Goal: Task Accomplishment & Management: Manage account settings

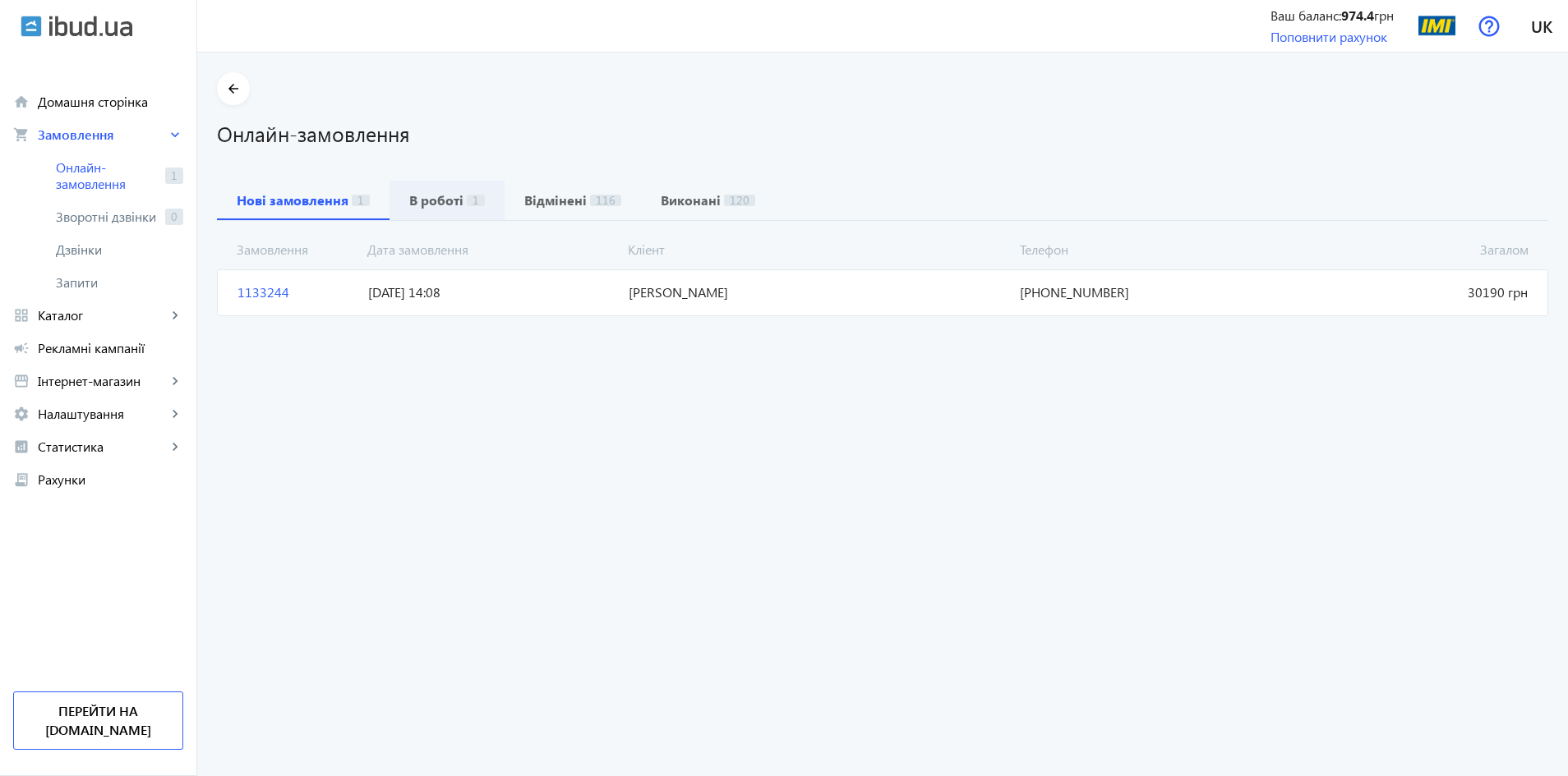
click at [449, 203] on b "В роботі" at bounding box center [436, 200] width 55 height 13
click at [1026, 291] on span "[PHONE_NUMBER]" at bounding box center [1143, 292] width 261 height 18
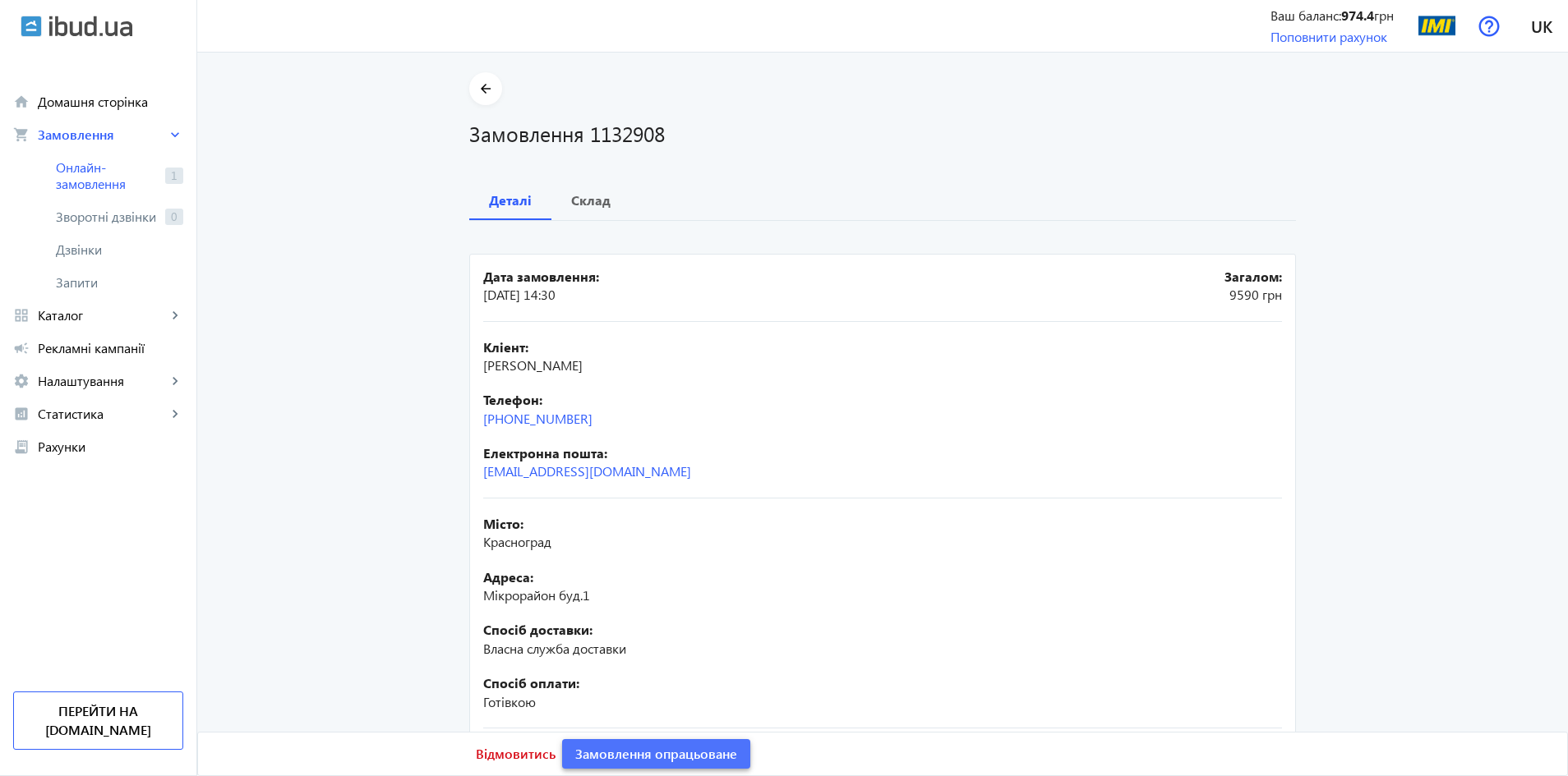
click at [658, 756] on span "Замовлення опрацьоване" at bounding box center [655, 754] width 162 height 18
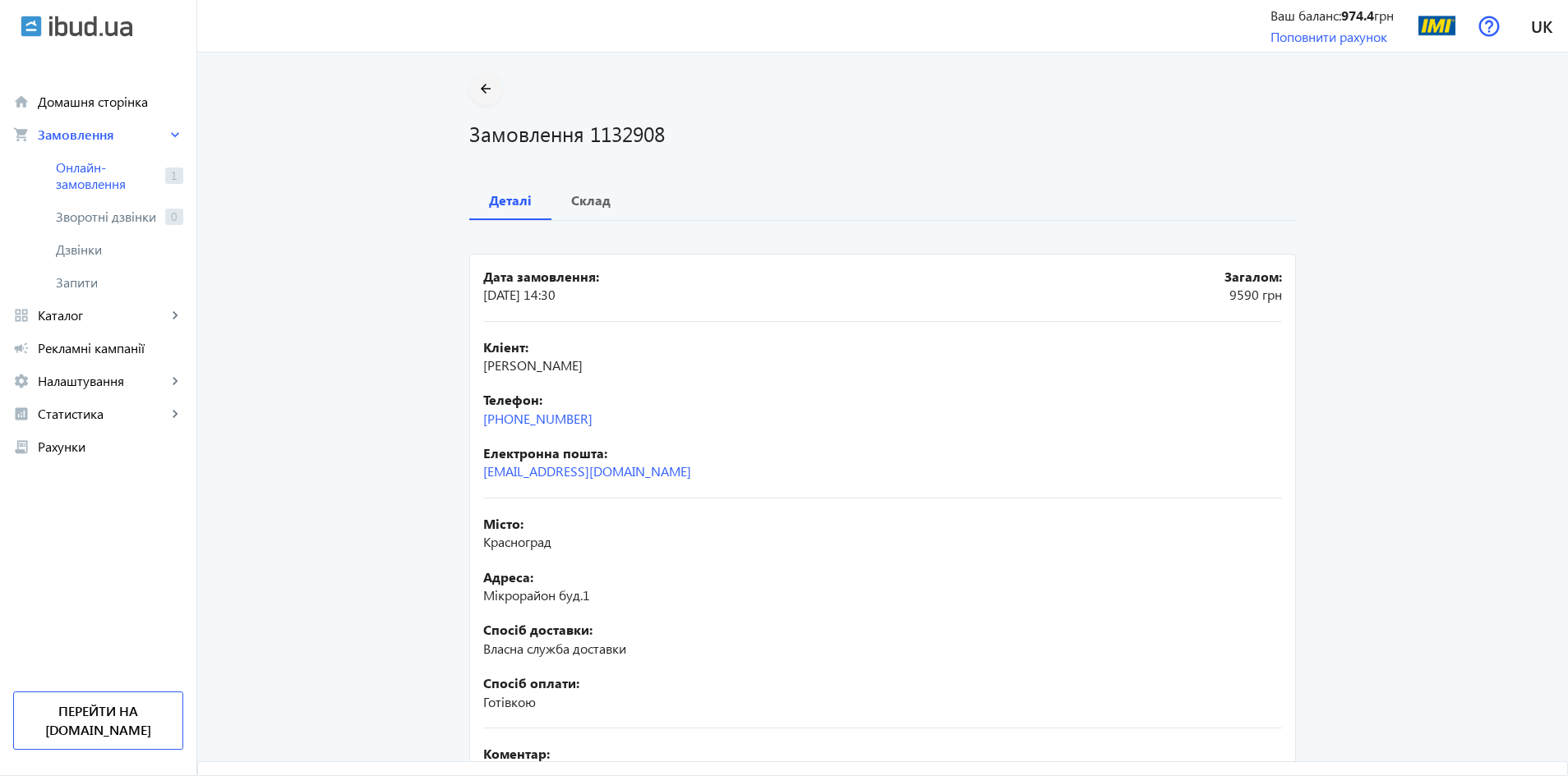
click at [483, 104] on span at bounding box center [485, 89] width 33 height 40
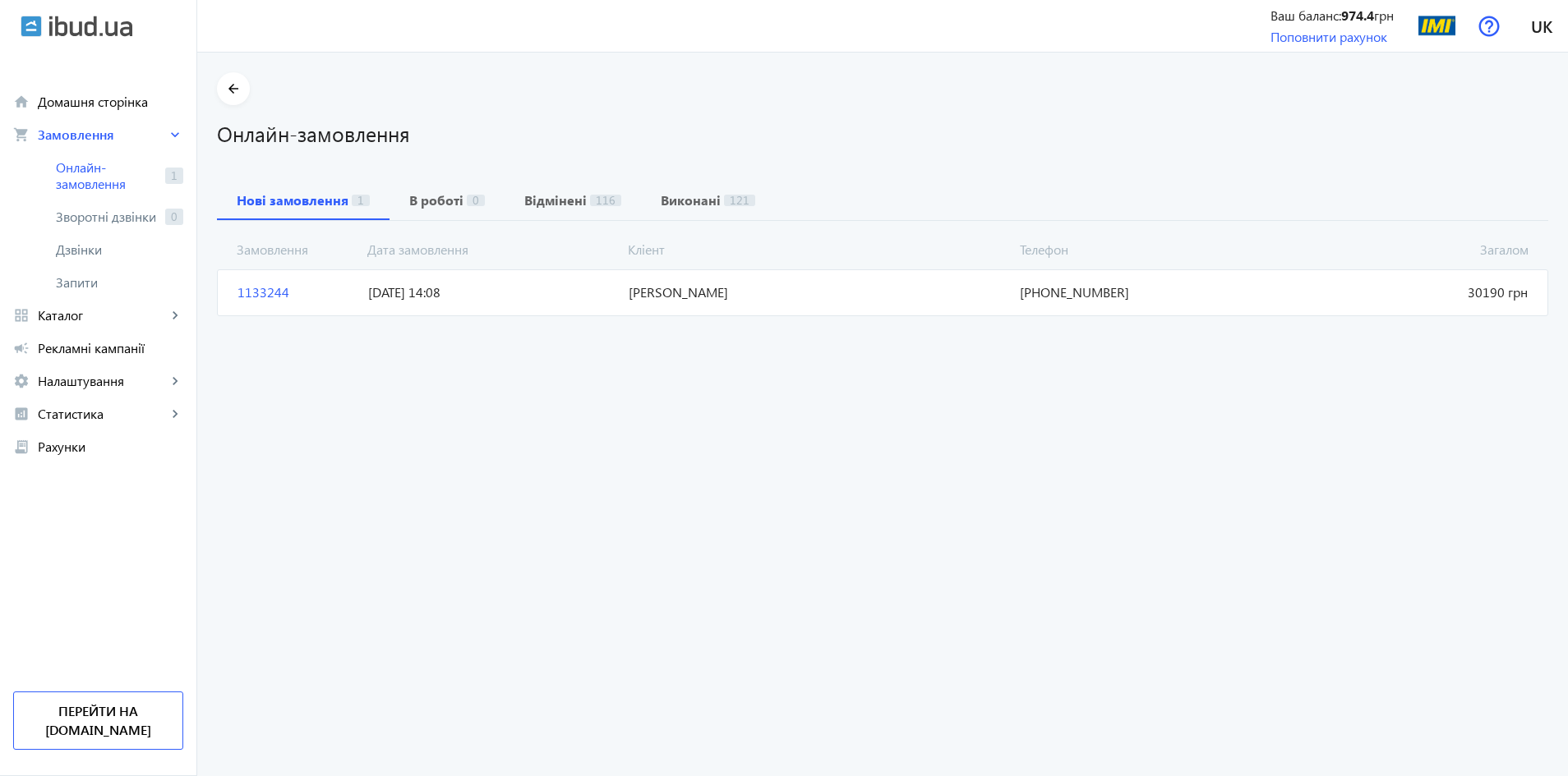
click at [363, 288] on span "[DATE] 14:08" at bounding box center [492, 292] width 261 height 18
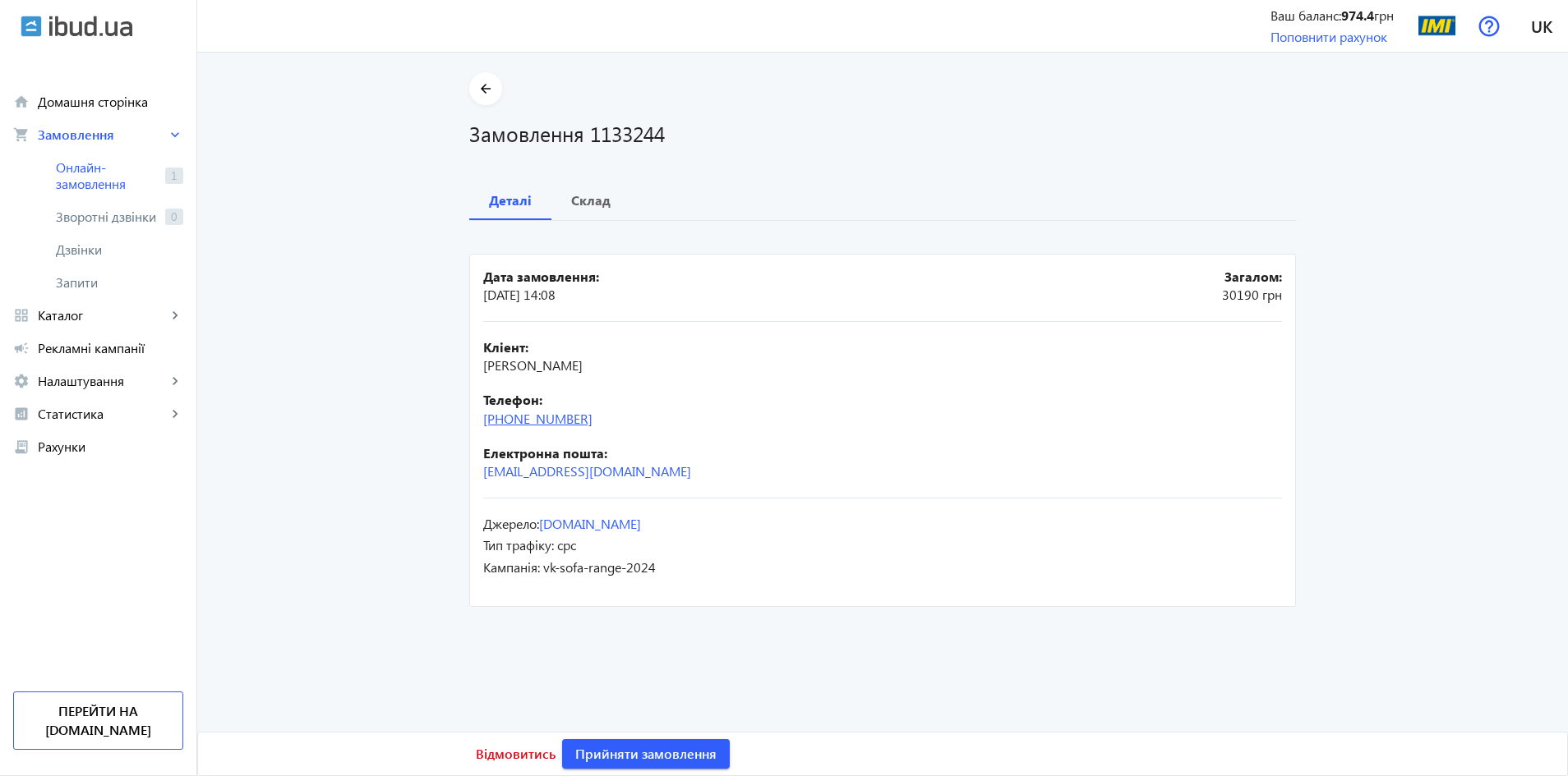
drag, startPoint x: 595, startPoint y: 417, endPoint x: 480, endPoint y: 420, distance: 115.0
click at [483, 420] on div "Телефон: [PHONE_NUMBER]" at bounding box center [882, 409] width 799 height 37
copy link "[PHONE_NUMBER]"
drag, startPoint x: 481, startPoint y: 366, endPoint x: 675, endPoint y: 366, distance: 194.0
click at [675, 366] on div "Кліент: [PERSON_NAME]" at bounding box center [882, 357] width 799 height 37
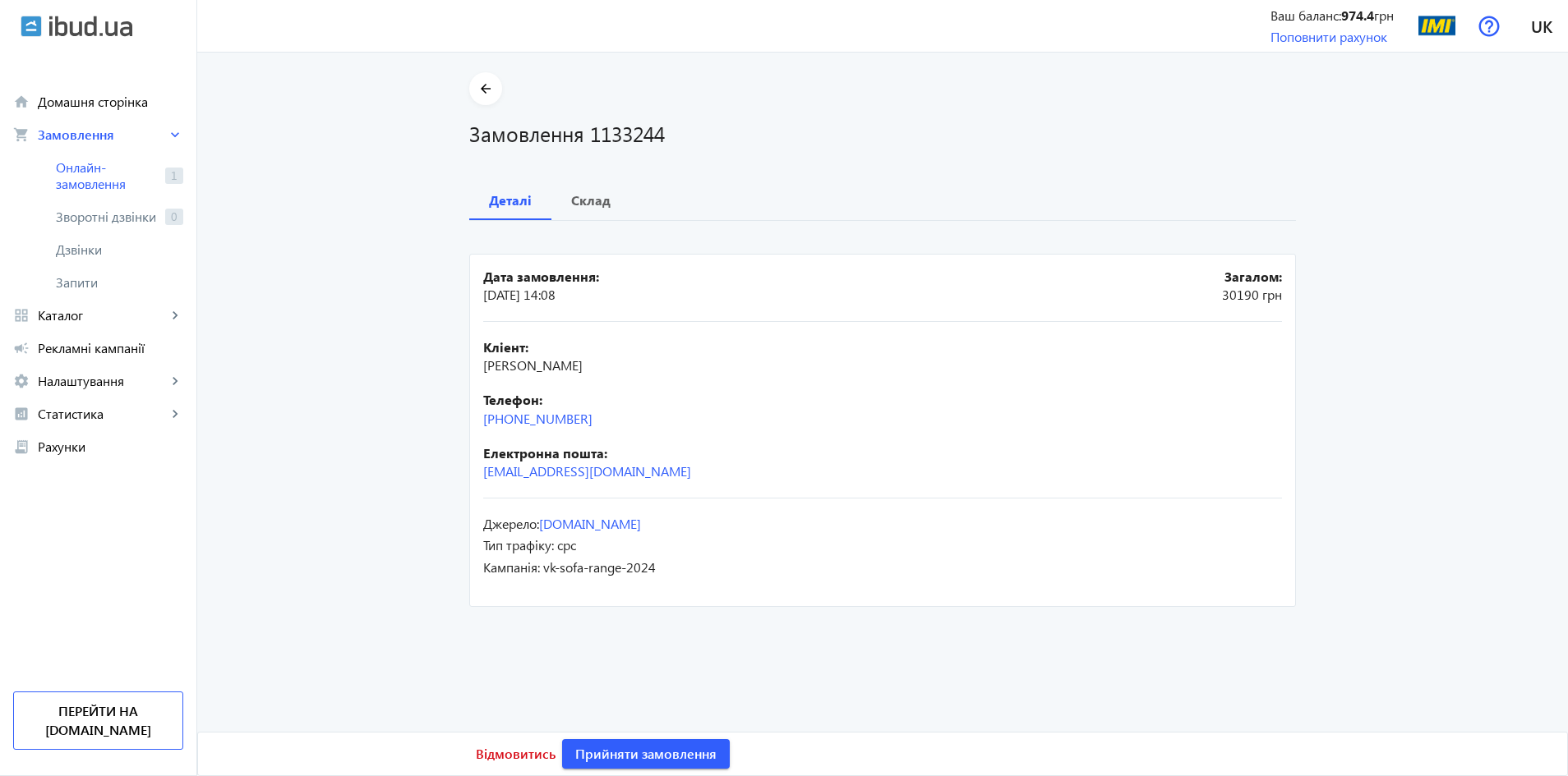
copy span "[PERSON_NAME]"
click at [576, 205] on b "Склад" at bounding box center [591, 200] width 40 height 13
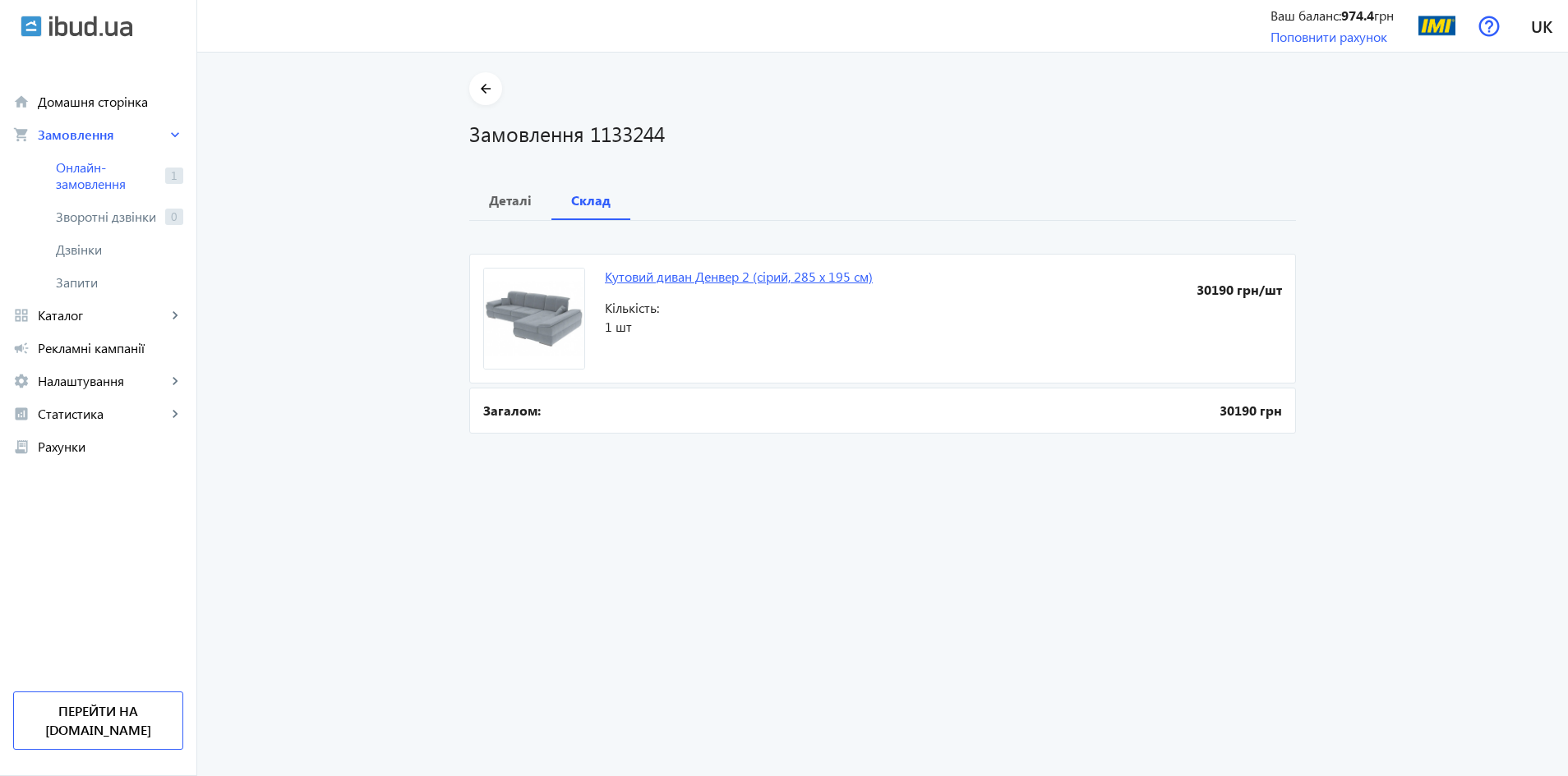
click at [790, 278] on link "Кутовий диван Денвер 2 (сірий, 285 х 195 см)" at bounding box center [738, 276] width 268 height 17
click at [515, 210] on span "Деталі" at bounding box center [509, 200] width 43 height 40
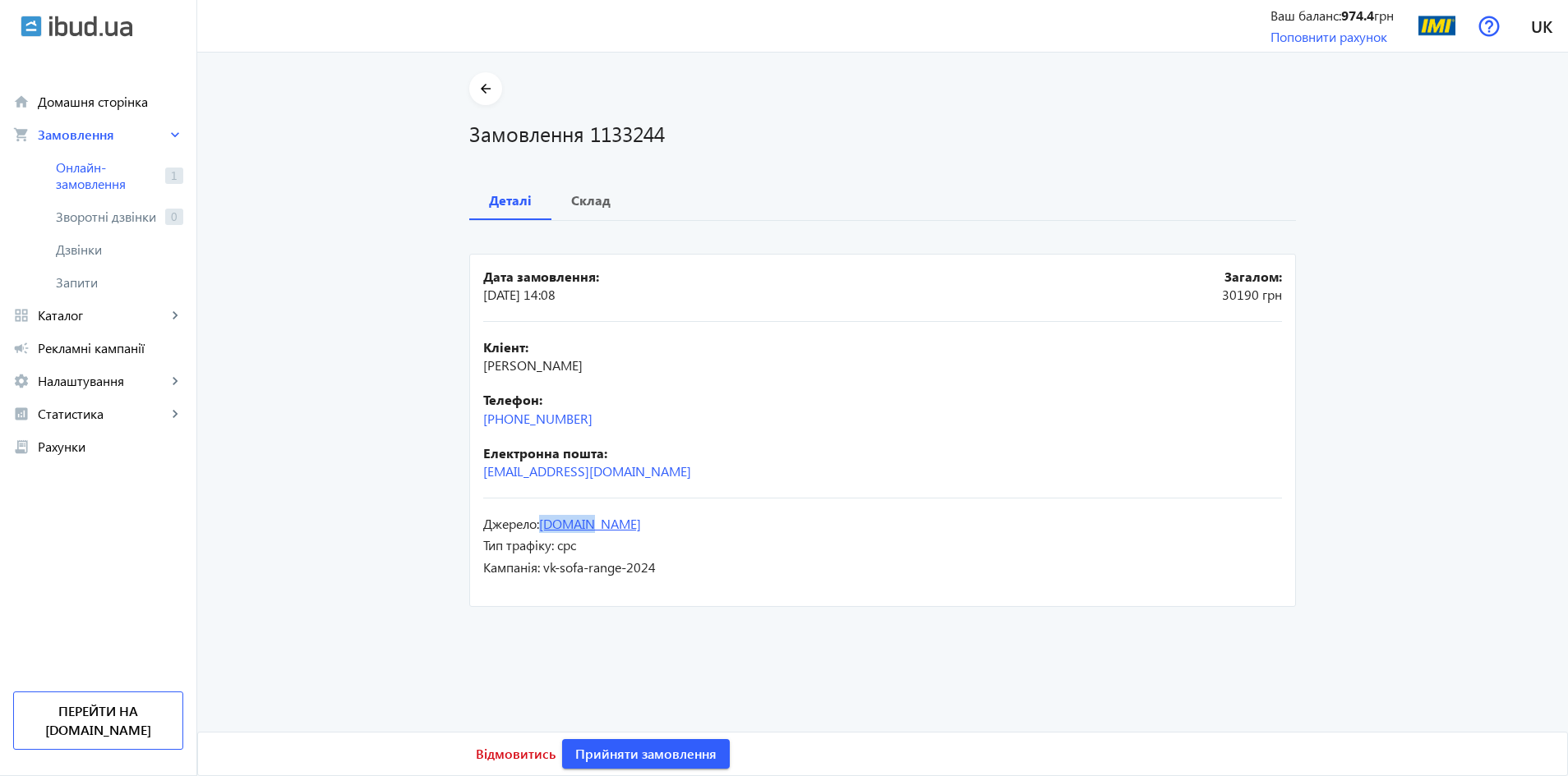
drag, startPoint x: 594, startPoint y: 528, endPoint x: 540, endPoint y: 525, distance: 54.1
click at [540, 525] on div "Джерело: [DOMAIN_NAME]" at bounding box center [882, 524] width 799 height 18
copy link "[DOMAIN_NAME]"
drag, startPoint x: 577, startPoint y: 548, endPoint x: 554, endPoint y: 550, distance: 23.1
click at [554, 550] on div "Тип трафіку: cpc" at bounding box center [882, 545] width 799 height 18
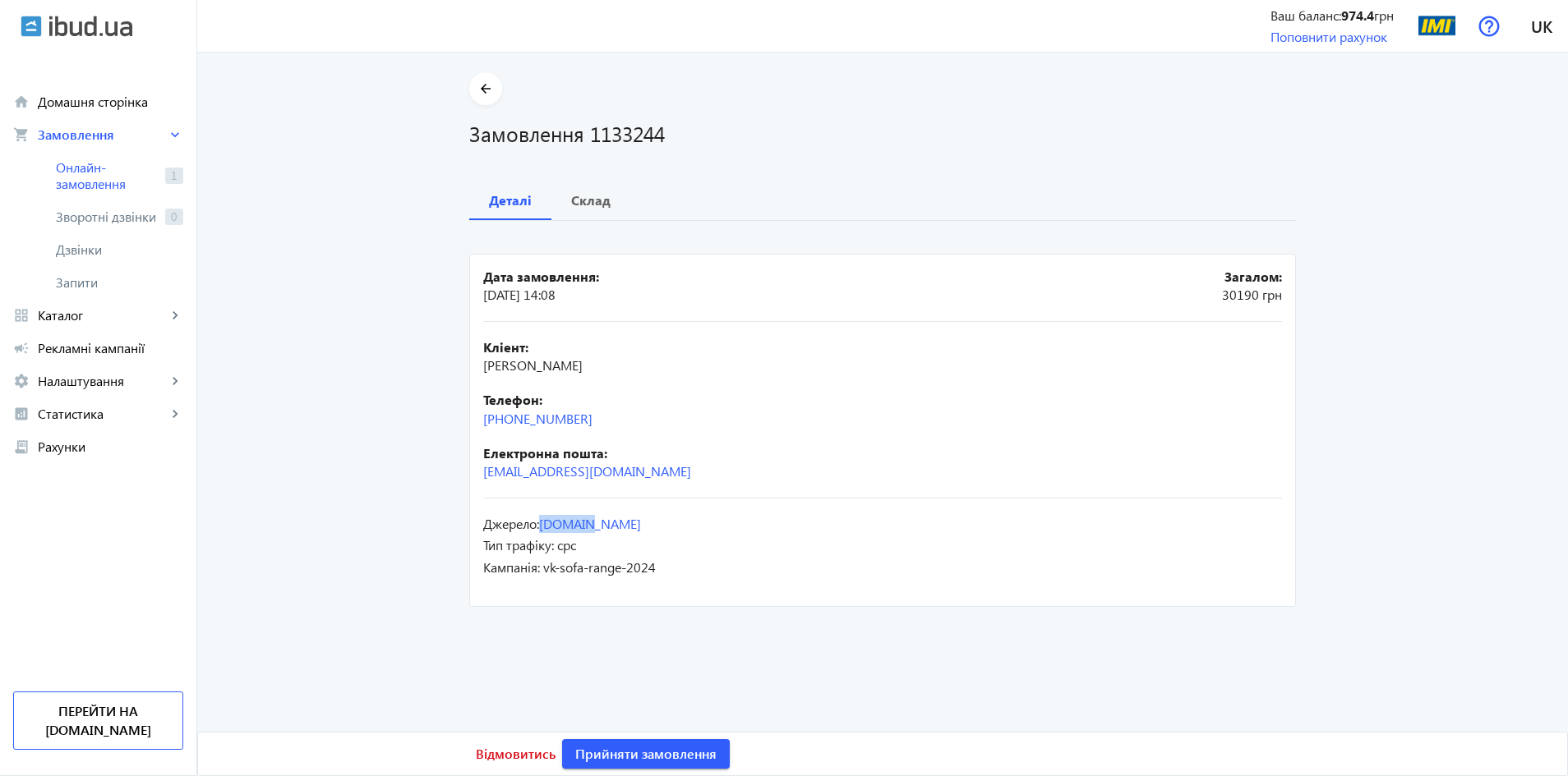
copy div "cpc"
drag, startPoint x: 657, startPoint y: 572, endPoint x: 541, endPoint y: 573, distance: 116.0
click at [541, 573] on div "Кампанія: vk-sofa-range-2024" at bounding box center [882, 568] width 799 height 18
copy div "vk-sofa-range-2024"
drag, startPoint x: 677, startPoint y: 366, endPoint x: 477, endPoint y: 357, distance: 200.2
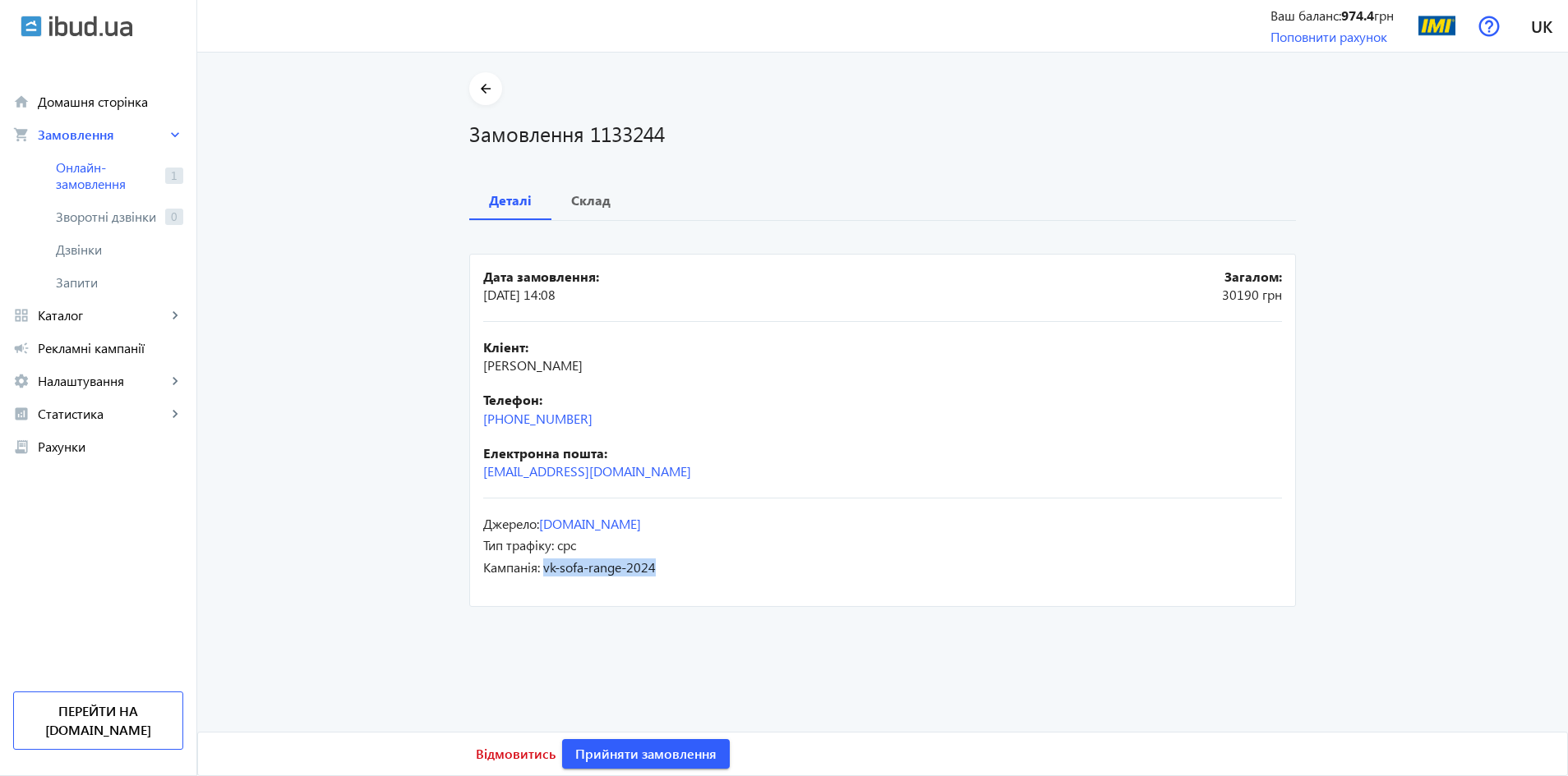
click at [477, 357] on mat-card "Дата замовлення: [DATE] 14:08 Загалом: 30190 грн Кліент: [PERSON_NAME] Телефон:…" at bounding box center [882, 430] width 827 height 353
copy span "[PERSON_NAME]"
drag, startPoint x: 630, startPoint y: 476, endPoint x: 479, endPoint y: 482, distance: 151.1
click at [483, 482] on div "Кліент: [PERSON_NAME] Телефон: [PHONE_NUMBER] Електронна пошта: [EMAIL_ADDRESS]…" at bounding box center [882, 410] width 799 height 176
copy link "[EMAIL_ADDRESS][DOMAIN_NAME]"
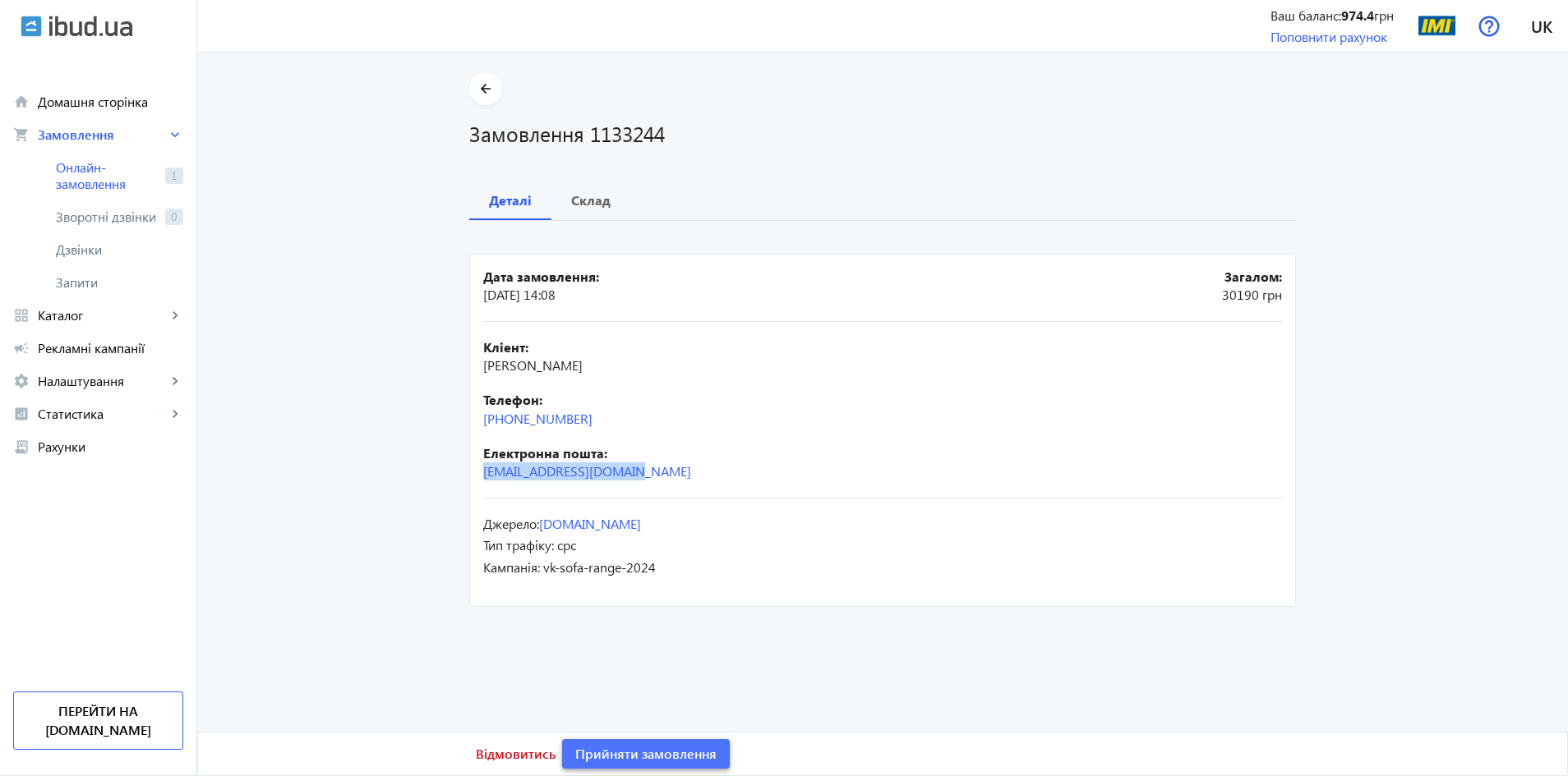
click at [633, 756] on span "Прийняти замовлення" at bounding box center [645, 754] width 142 height 18
click at [591, 199] on b "Склад" at bounding box center [591, 200] width 40 height 13
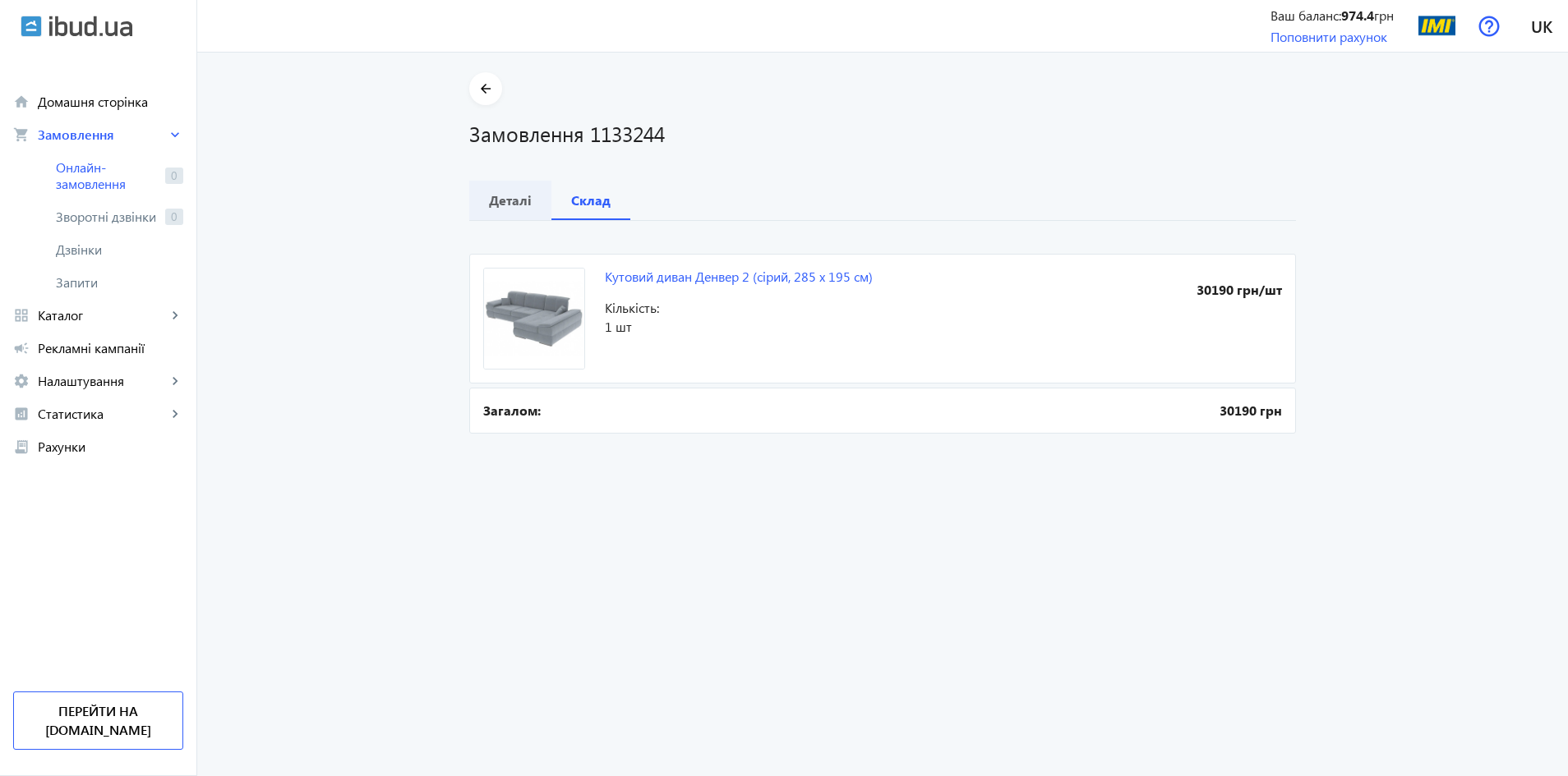
click at [511, 196] on b "Деталі" at bounding box center [509, 200] width 43 height 13
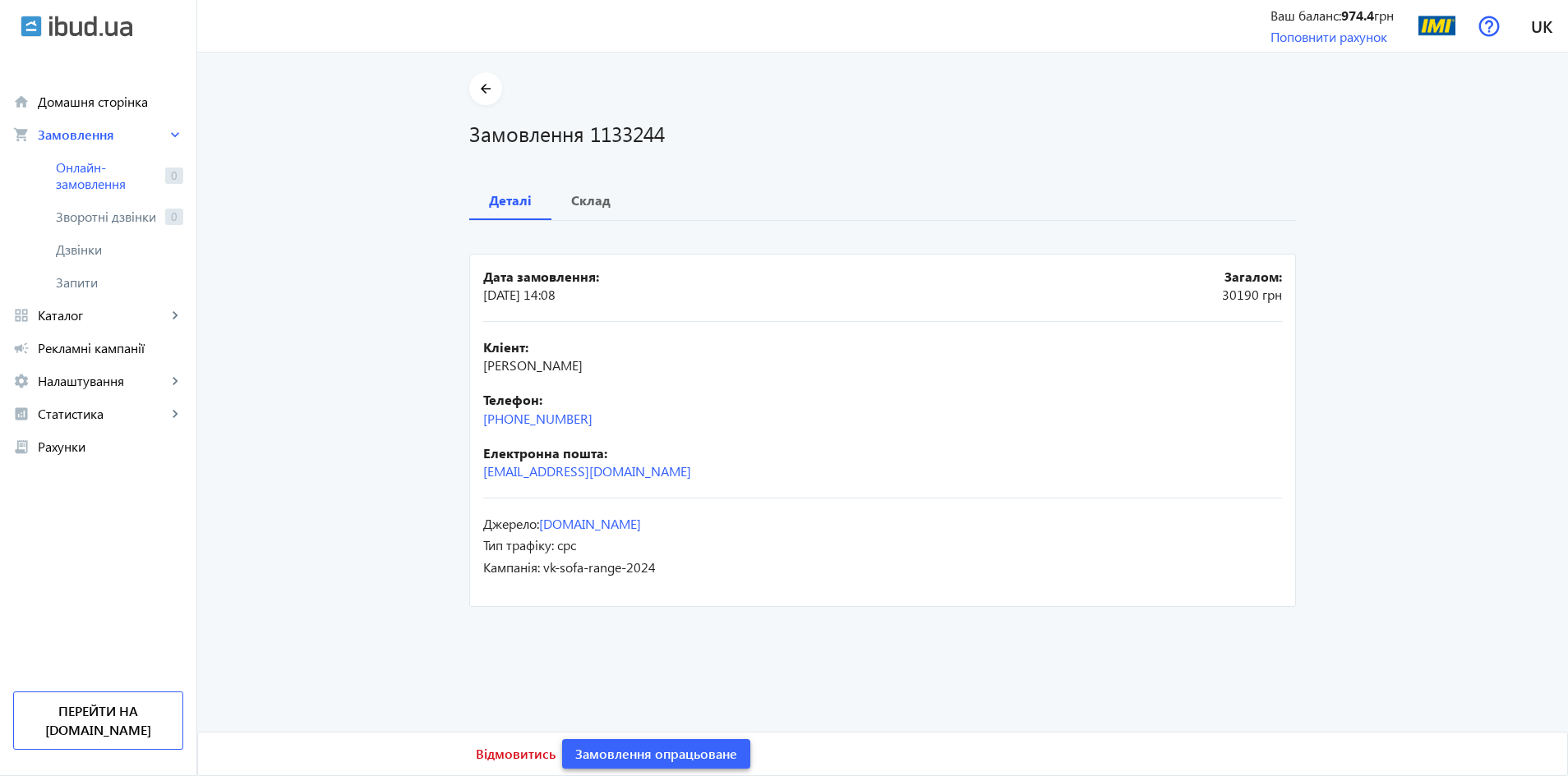
click at [631, 756] on span "Замовлення опрацьоване" at bounding box center [655, 754] width 162 height 18
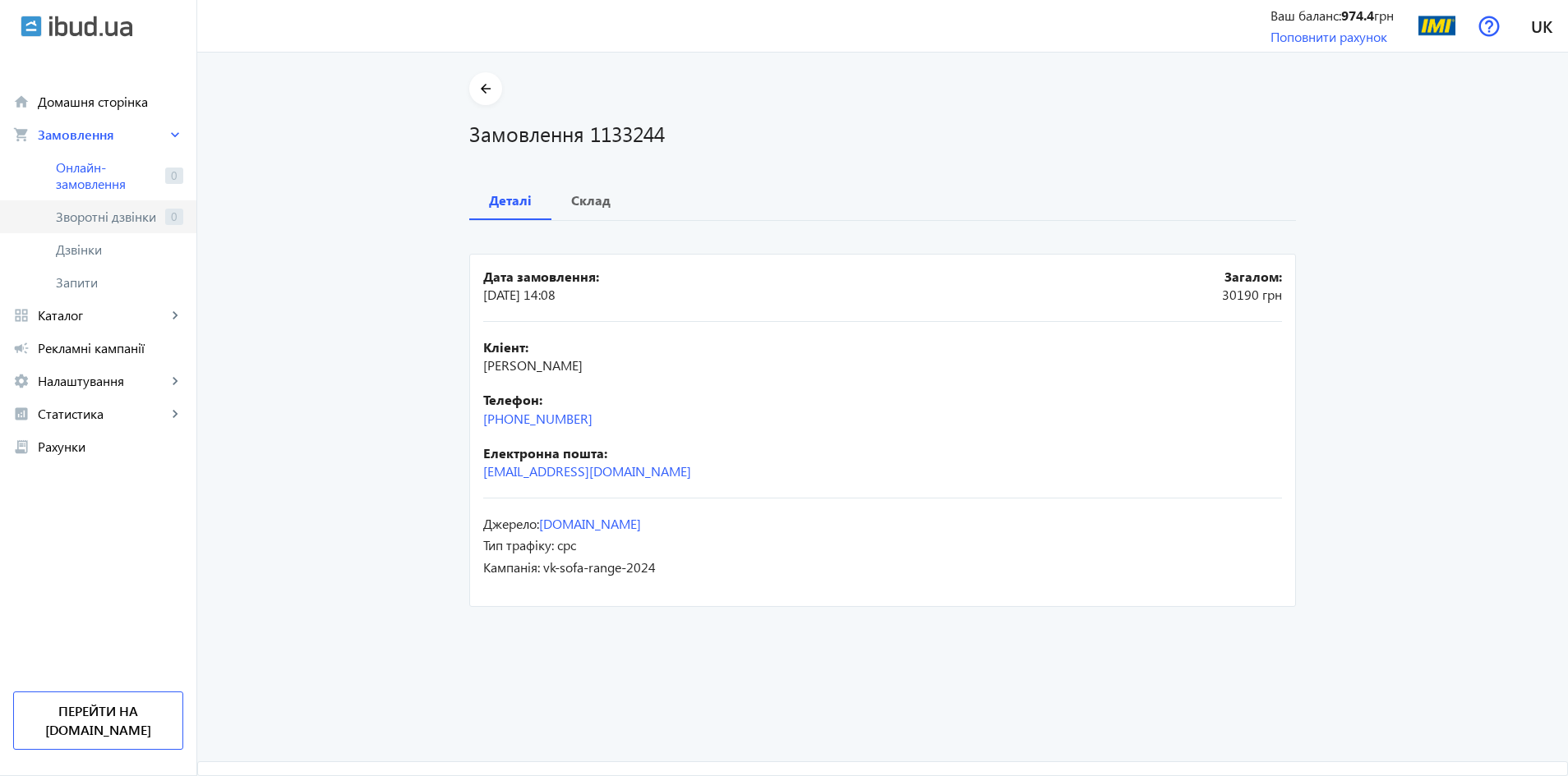
click at [100, 221] on span "Зворотні дзвінки" at bounding box center [107, 217] width 103 height 17
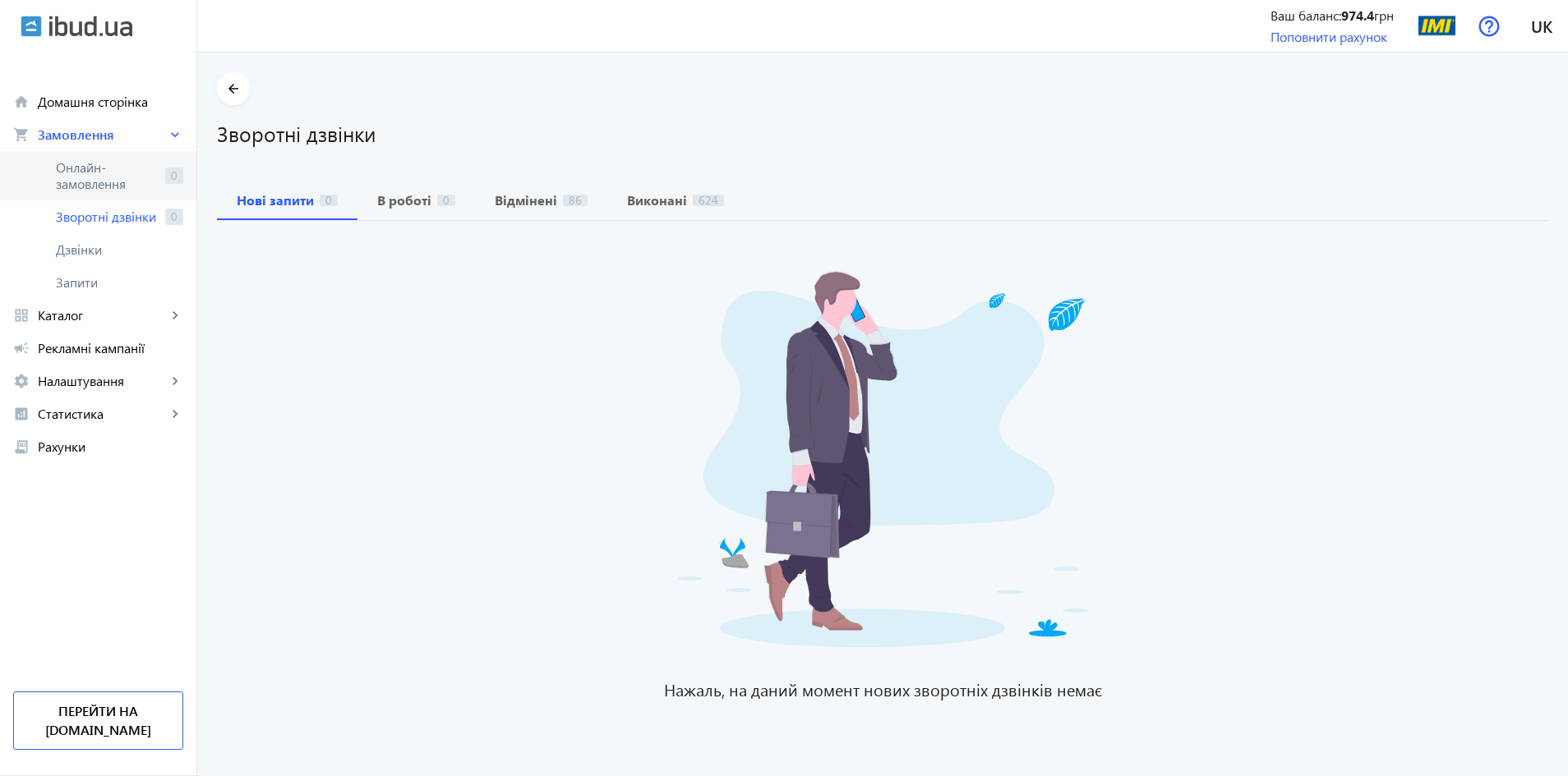
click at [100, 181] on span "Онлайн-замовлення" at bounding box center [107, 175] width 103 height 33
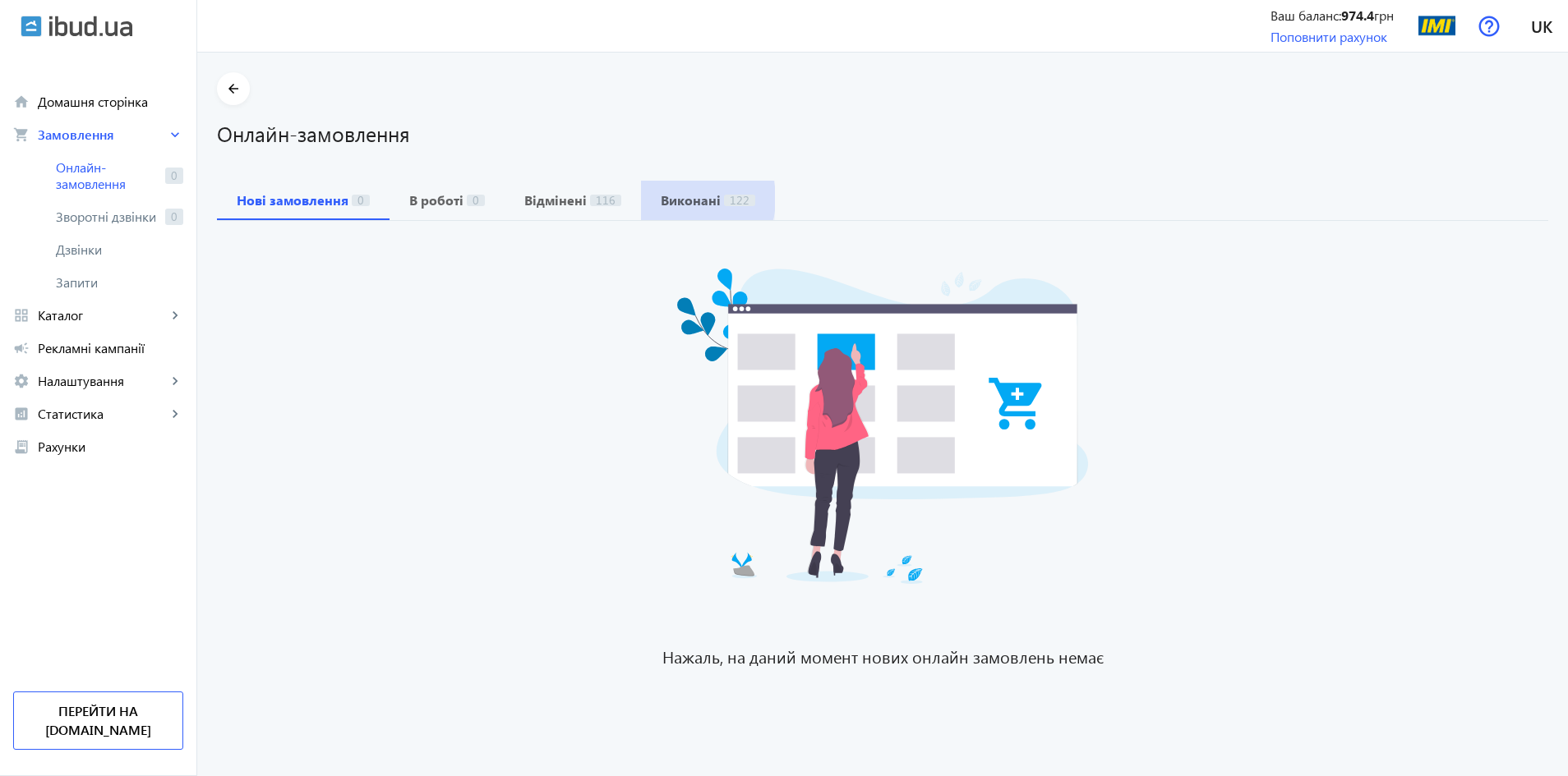
click at [673, 199] on b "Виконані" at bounding box center [690, 200] width 60 height 13
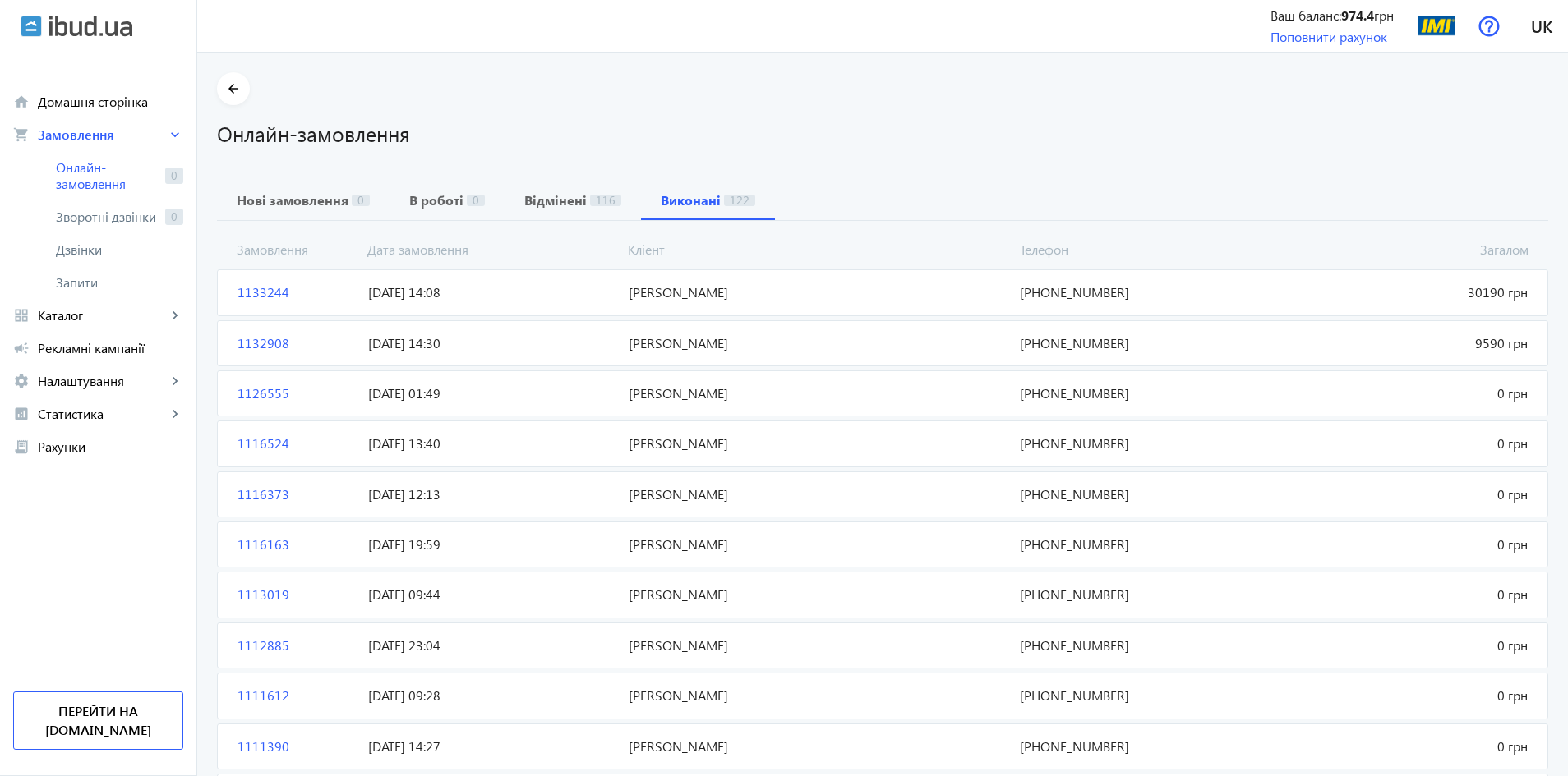
click at [651, 401] on span "[PERSON_NAME]" at bounding box center [818, 393] width 392 height 18
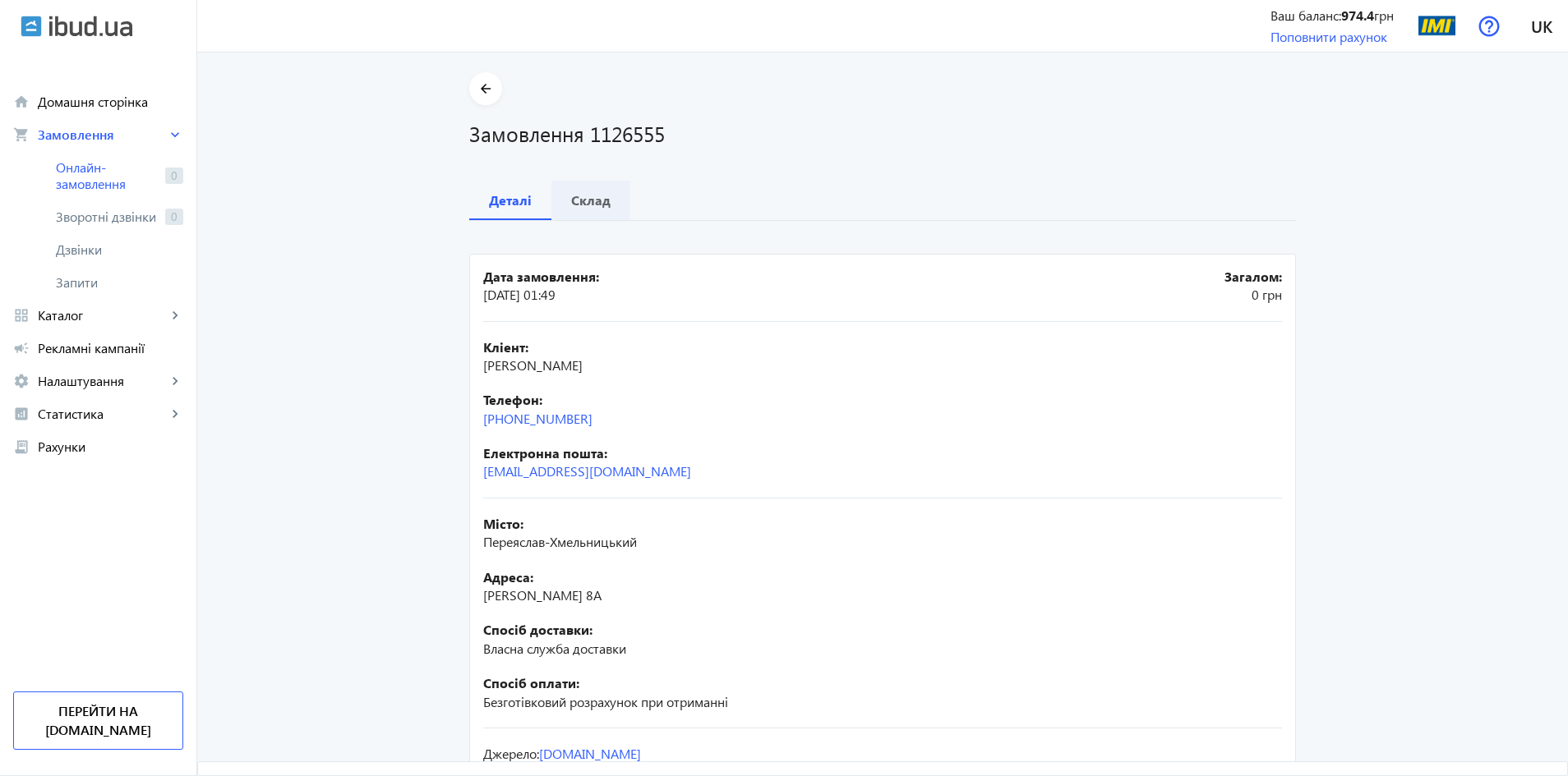
click at [584, 195] on b "Склад" at bounding box center [591, 200] width 40 height 13
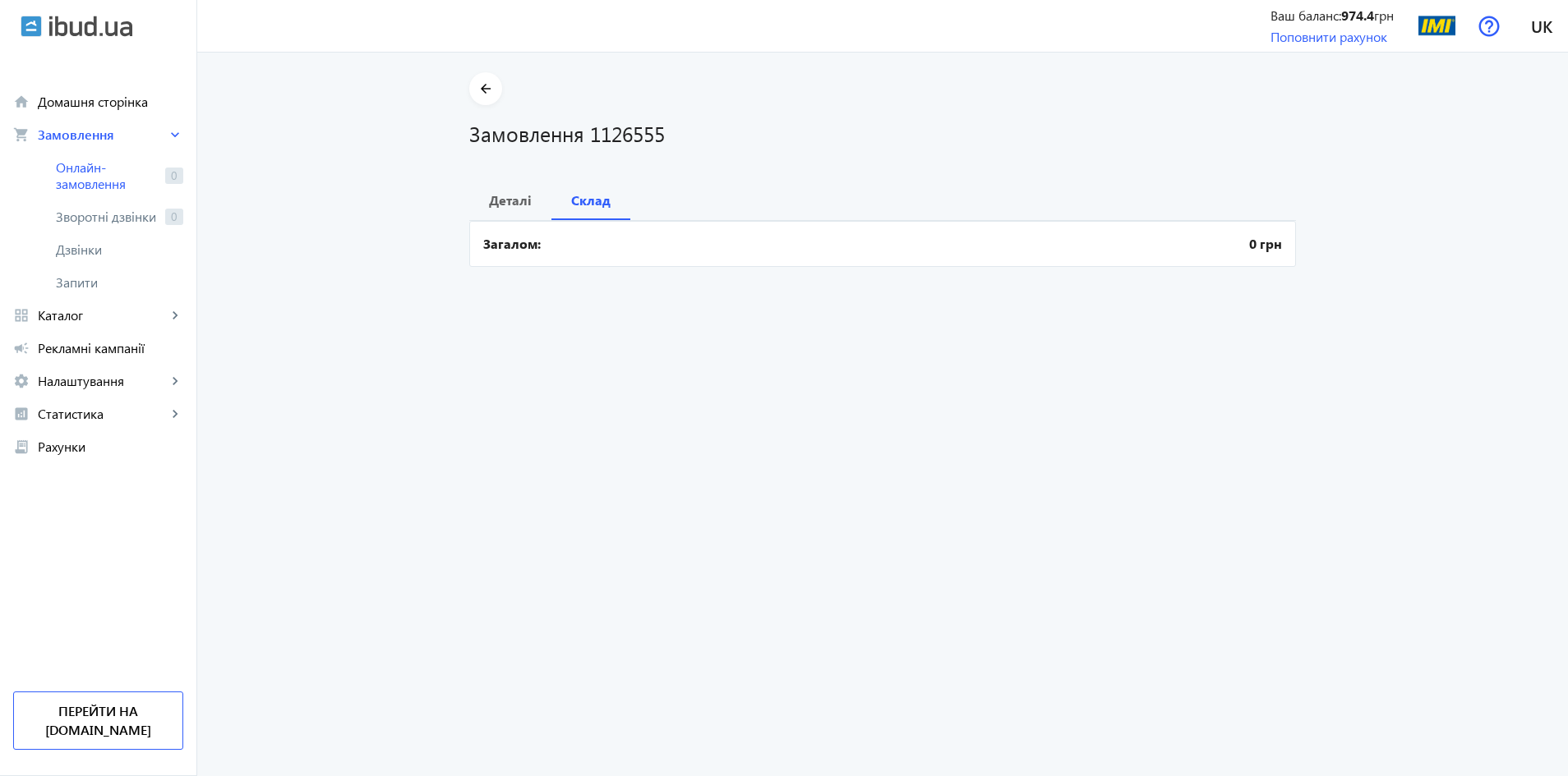
click at [464, 84] on div "arrow_back Замовлення 1126555 Деталі Склад Загалом: 0 грн" at bounding box center [882, 171] width 866 height 199
click at [476, 84] on mat-icon "arrow_back" at bounding box center [486, 89] width 21 height 21
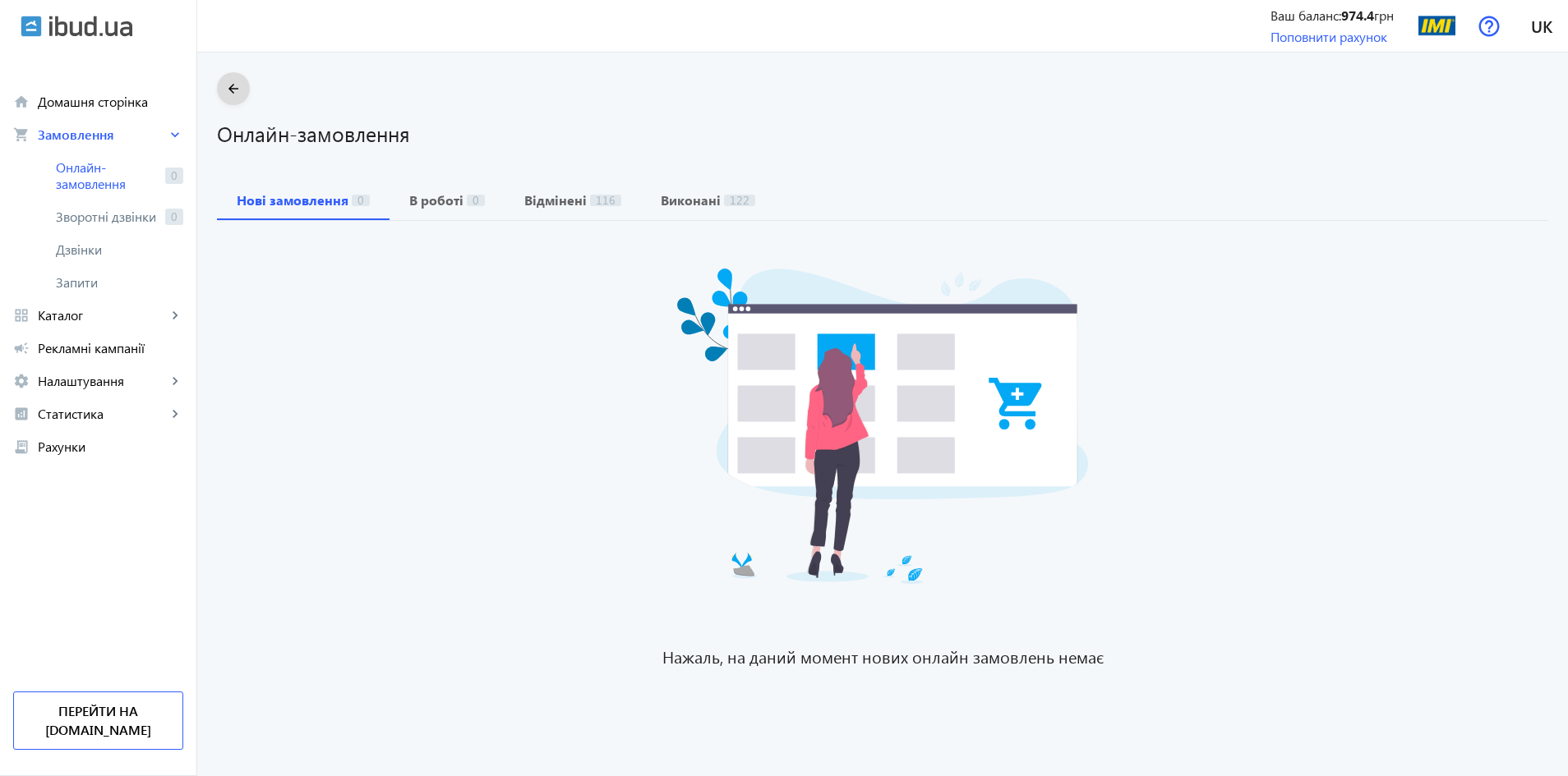
click at [223, 85] on mat-icon "arrow_back" at bounding box center [233, 89] width 21 height 21
